Goal: Information Seeking & Learning: Learn about a topic

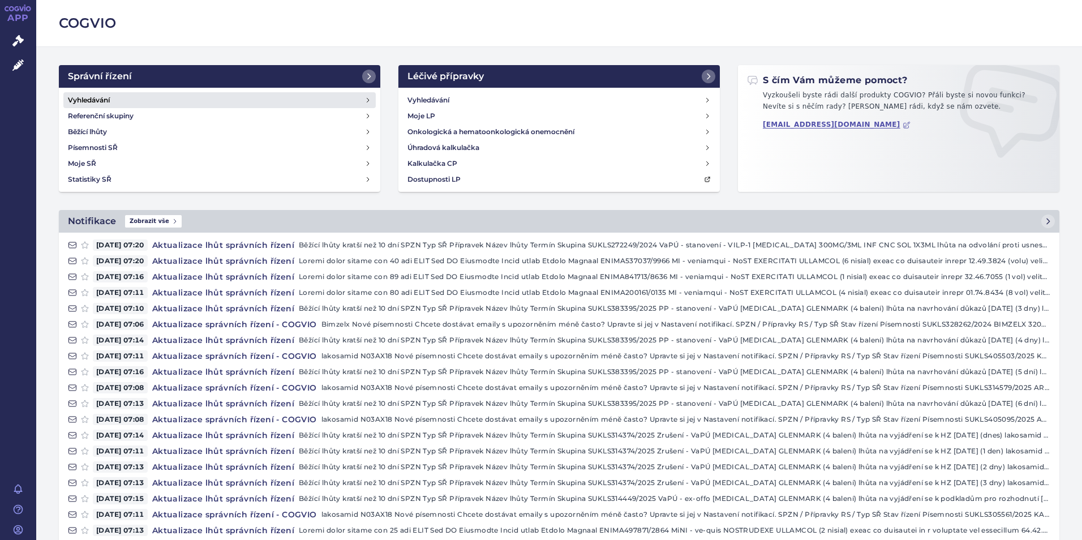
click at [75, 97] on h4 "Vyhledávání" at bounding box center [89, 99] width 42 height 11
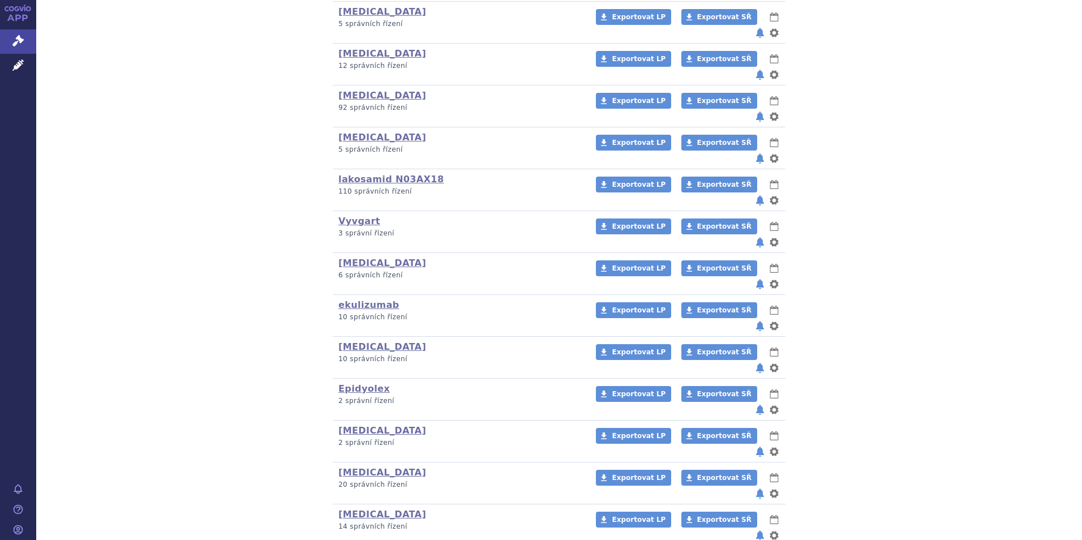
scroll to position [340, 0]
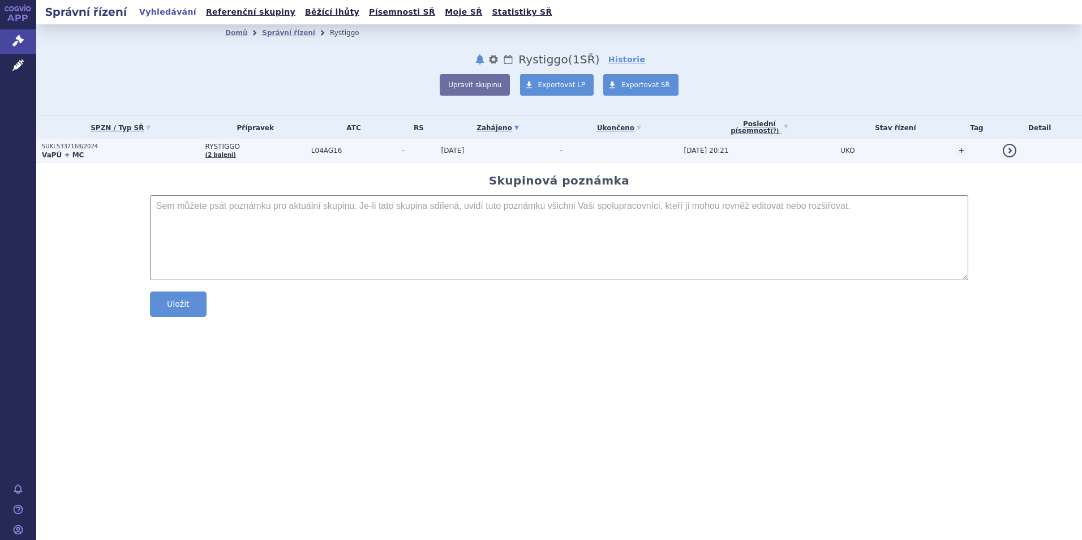
click at [68, 151] on strong "VaPÚ + MC" at bounding box center [63, 155] width 42 height 8
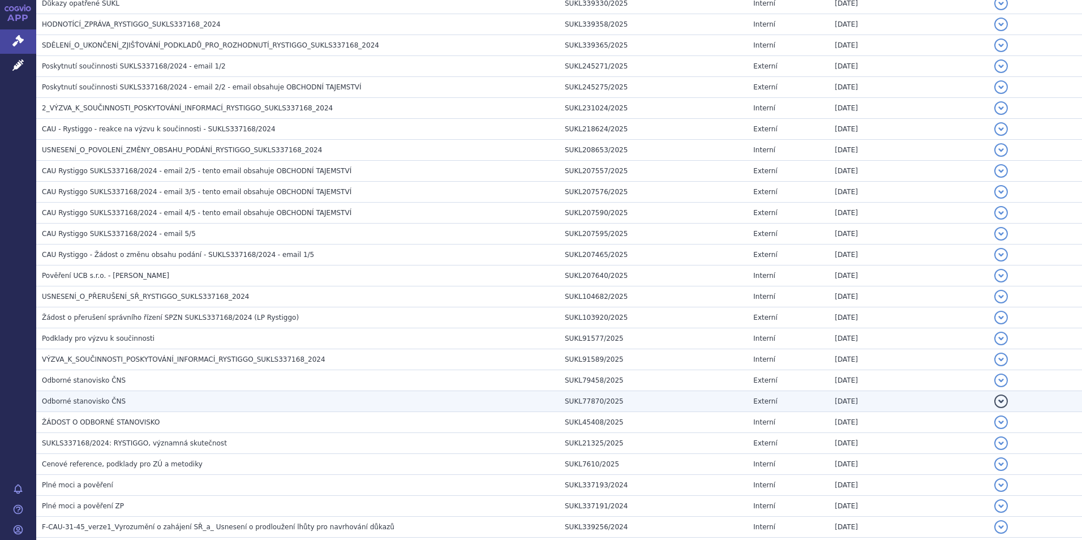
scroll to position [339, 0]
